Goal: Learn about a topic

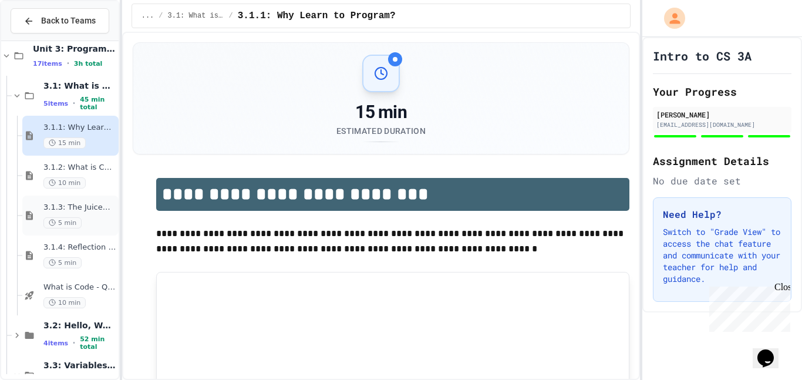
scroll to position [22, 0]
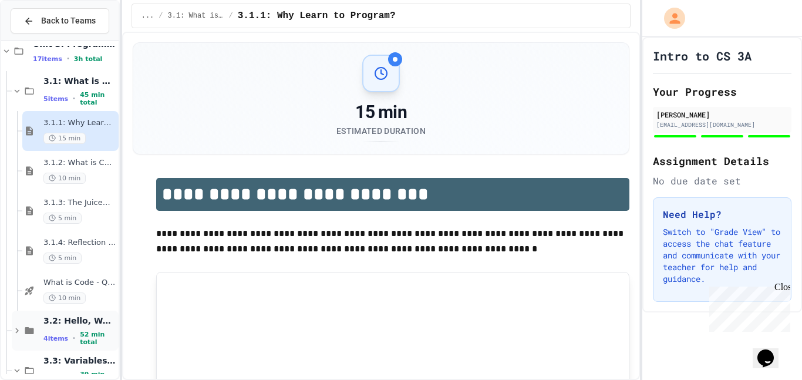
click at [66, 325] on span "3.2: Hello, World!" at bounding box center [79, 320] width 73 height 11
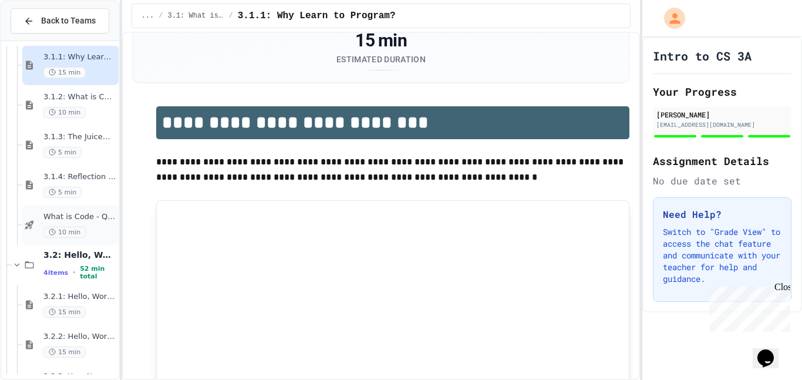
scroll to position [90, 0]
click at [97, 305] on div "15 min" at bounding box center [79, 309] width 73 height 11
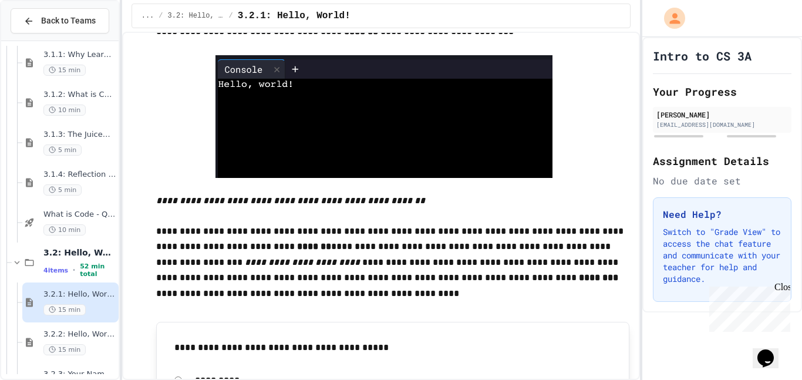
scroll to position [363, 0]
